Goal: Task Accomplishment & Management: Manage account settings

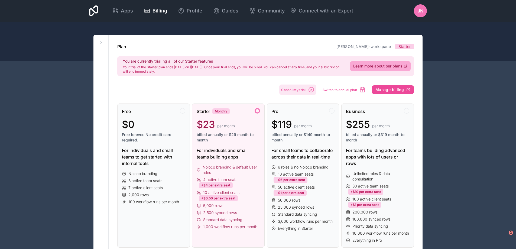
click at [299, 89] on span "Cancel my trial" at bounding box center [293, 90] width 25 height 4
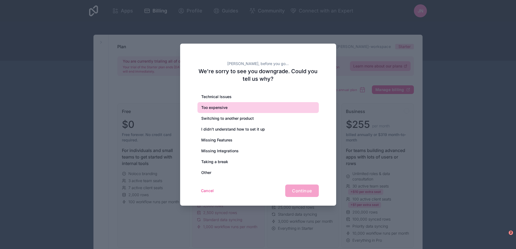
click at [254, 106] on div "Too expensive" at bounding box center [257, 107] width 121 height 11
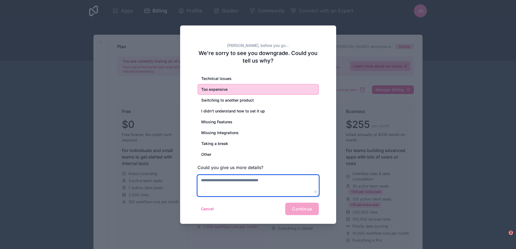
click at [223, 183] on textarea at bounding box center [257, 185] width 121 height 21
type textarea "**********"
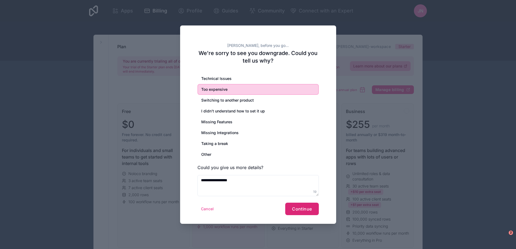
click at [296, 206] on span "Continue" at bounding box center [302, 208] width 20 height 5
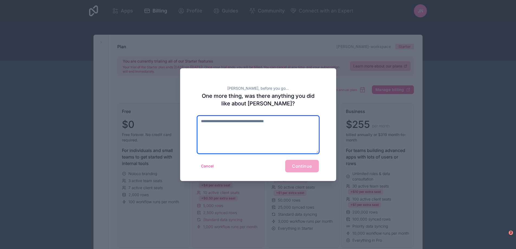
click at [282, 135] on textarea at bounding box center [257, 134] width 121 height 37
type textarea "*"
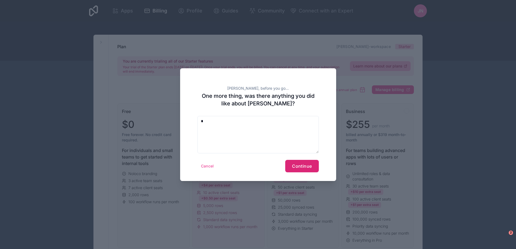
click at [300, 166] on span "Continue" at bounding box center [302, 165] width 20 height 5
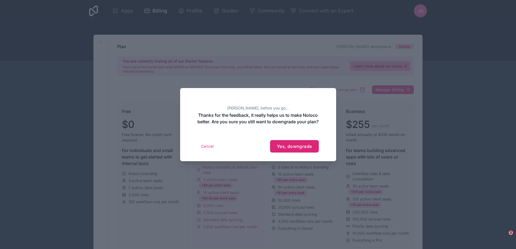
click at [285, 148] on span "Yes, downgrade" at bounding box center [294, 145] width 35 height 5
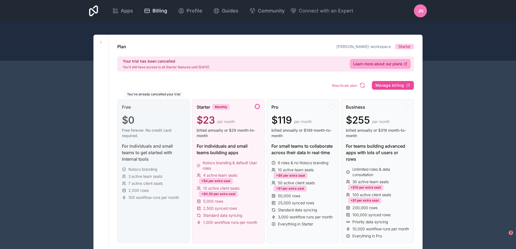
click at [183, 107] on div at bounding box center [182, 106] width 5 height 5
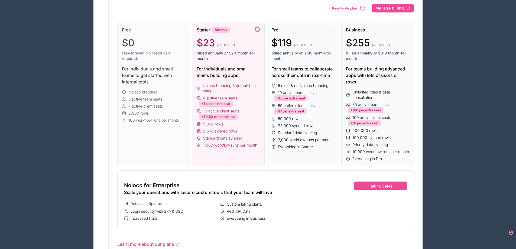
scroll to position [54, 0]
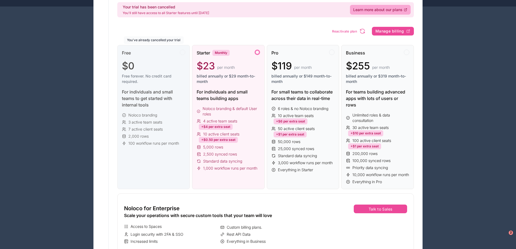
click at [129, 105] on div "For individuals and small teams to get started with internal tools" at bounding box center [153, 98] width 63 height 19
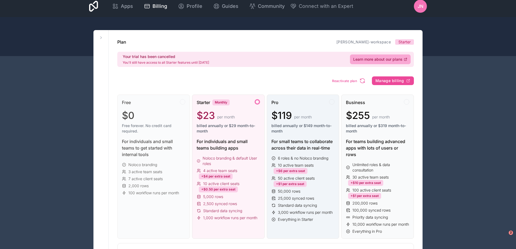
scroll to position [0, 0]
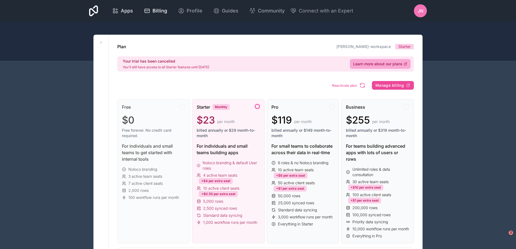
click at [120, 13] on div "Apps" at bounding box center [122, 11] width 21 height 8
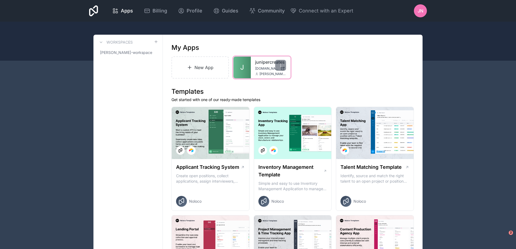
click at [259, 70] on span "[DOMAIN_NAME]" at bounding box center [266, 68] width 23 height 4
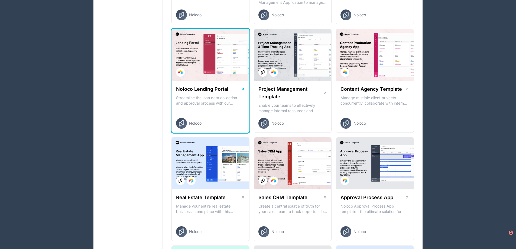
scroll to position [189, 0]
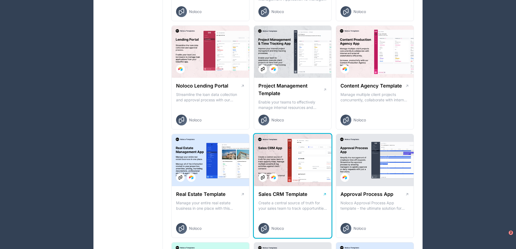
click at [287, 171] on div at bounding box center [292, 160] width 77 height 52
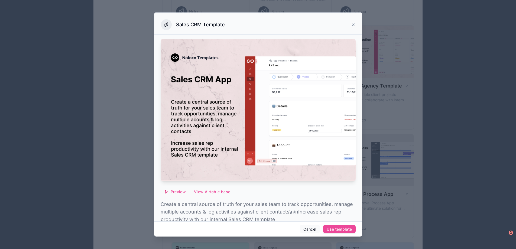
scroll to position [21, 0]
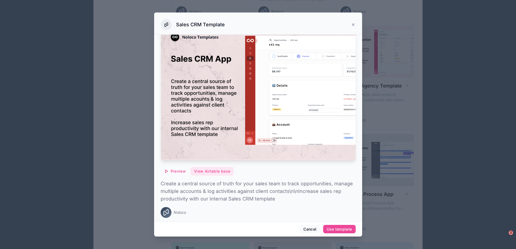
click at [212, 169] on button "View Airtable base" at bounding box center [211, 171] width 43 height 9
click at [195, 190] on p "Create a central source of truth for your sales team to track opportunities, ma…" at bounding box center [258, 191] width 195 height 23
click at [171, 169] on span "Preview" at bounding box center [178, 171] width 15 height 5
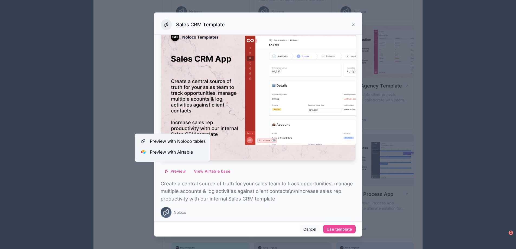
click at [170, 142] on span "Preview with Noloco tables" at bounding box center [178, 141] width 56 height 6
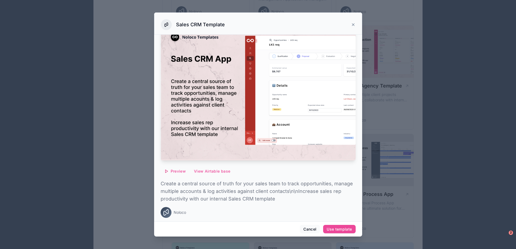
click at [402, 89] on div at bounding box center [258, 124] width 516 height 249
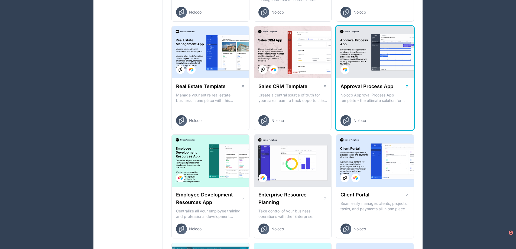
scroll to position [298, 0]
